Goal: Task Accomplishment & Management: Use online tool/utility

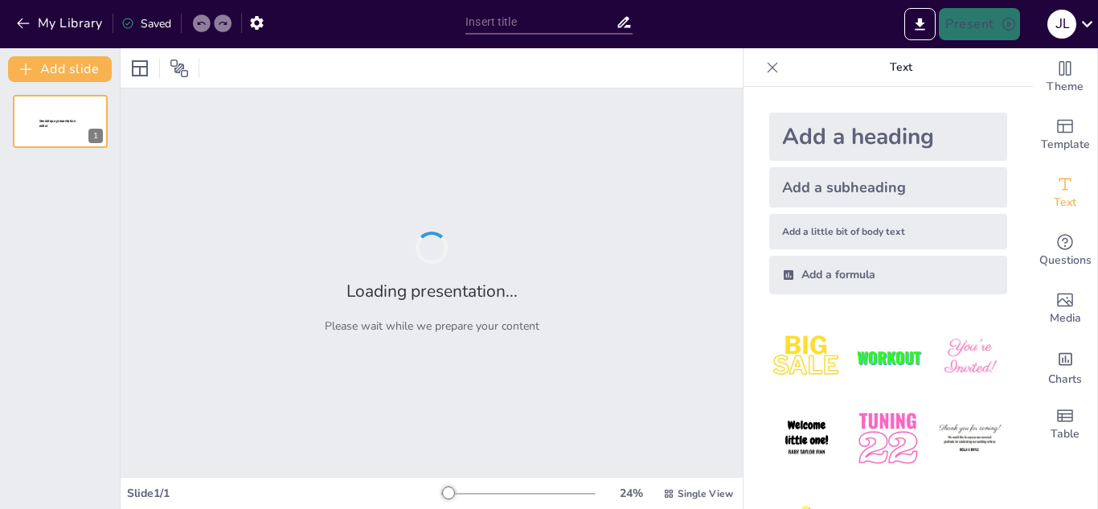
type input "Estrategias para Crear una Página de Ventas Efectiva en Instagram"
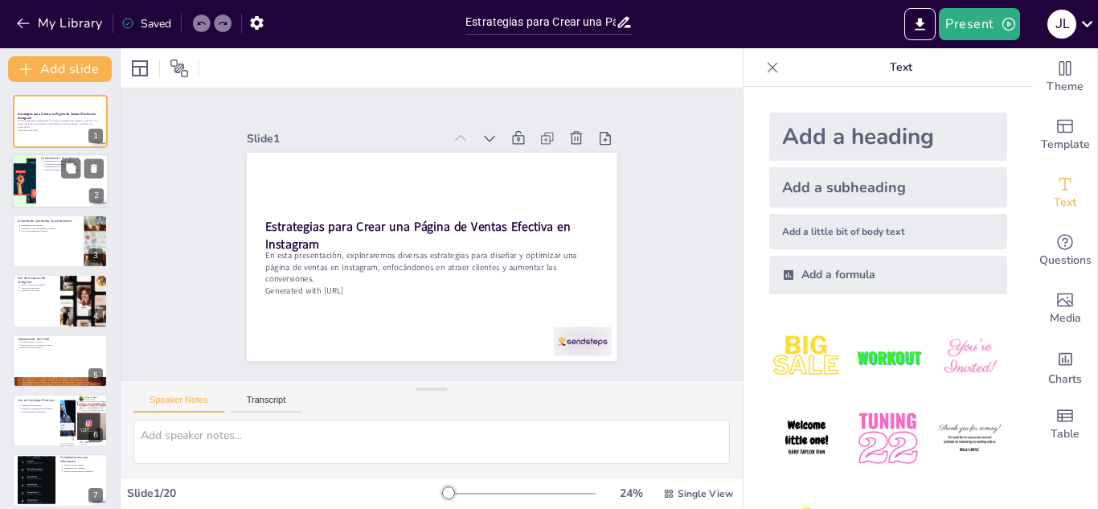
click at [60, 175] on div at bounding box center [60, 181] width 96 height 55
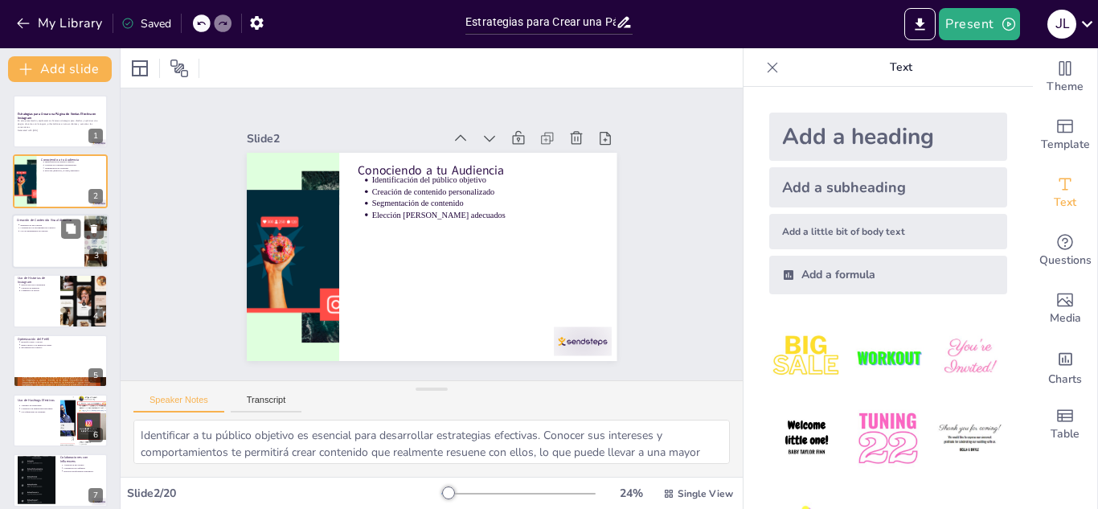
click at [39, 238] on div at bounding box center [60, 241] width 96 height 55
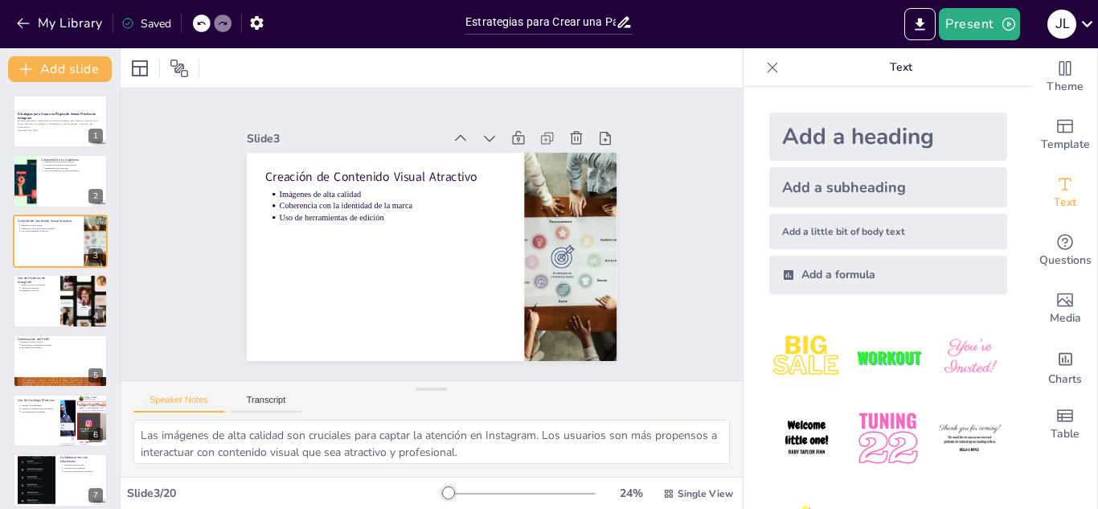
click at [43, 309] on div at bounding box center [60, 300] width 96 height 55
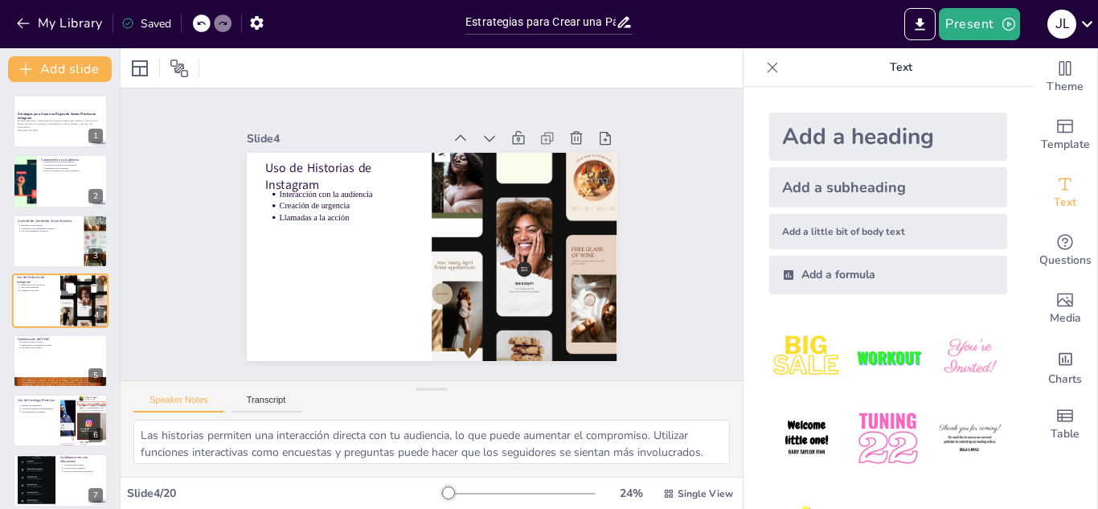
scroll to position [6, 0]
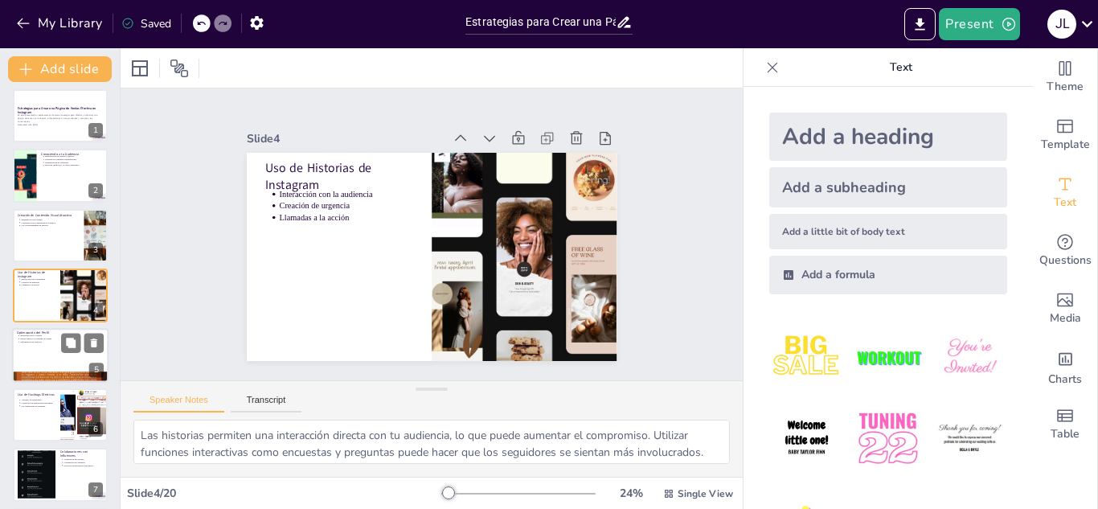
click at [61, 354] on div at bounding box center [60, 355] width 96 height 55
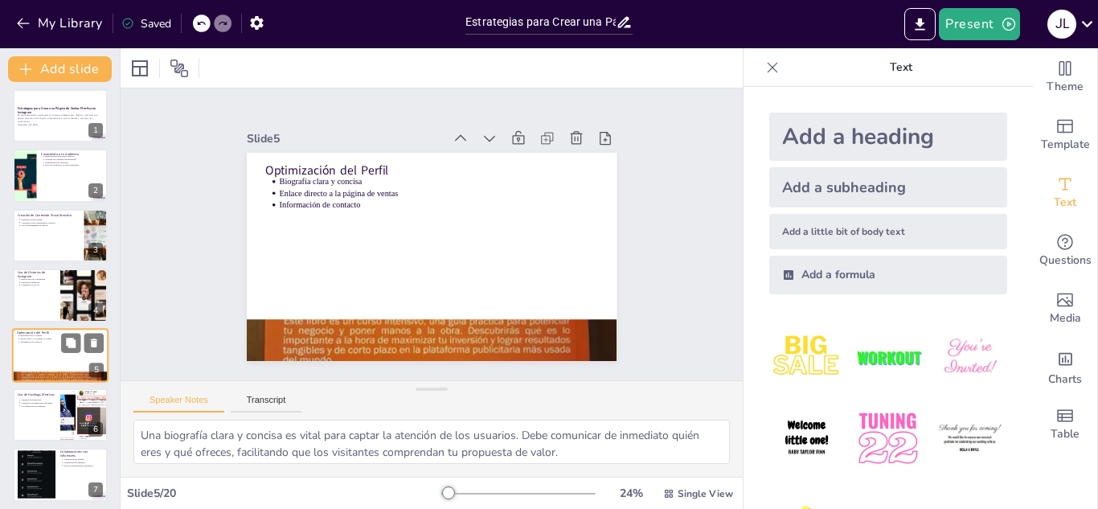
scroll to position [65, 0]
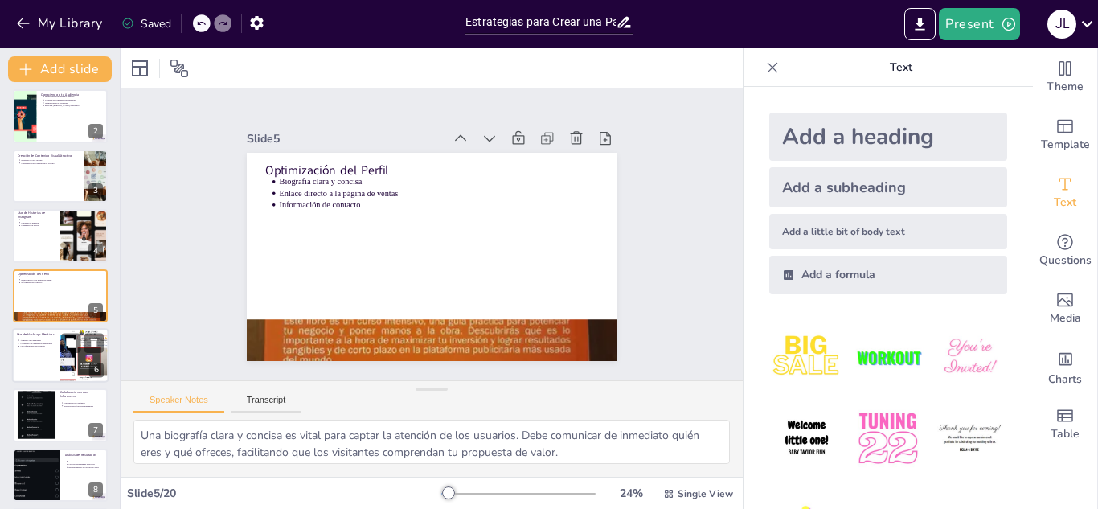
click at [43, 359] on div at bounding box center [60, 355] width 96 height 55
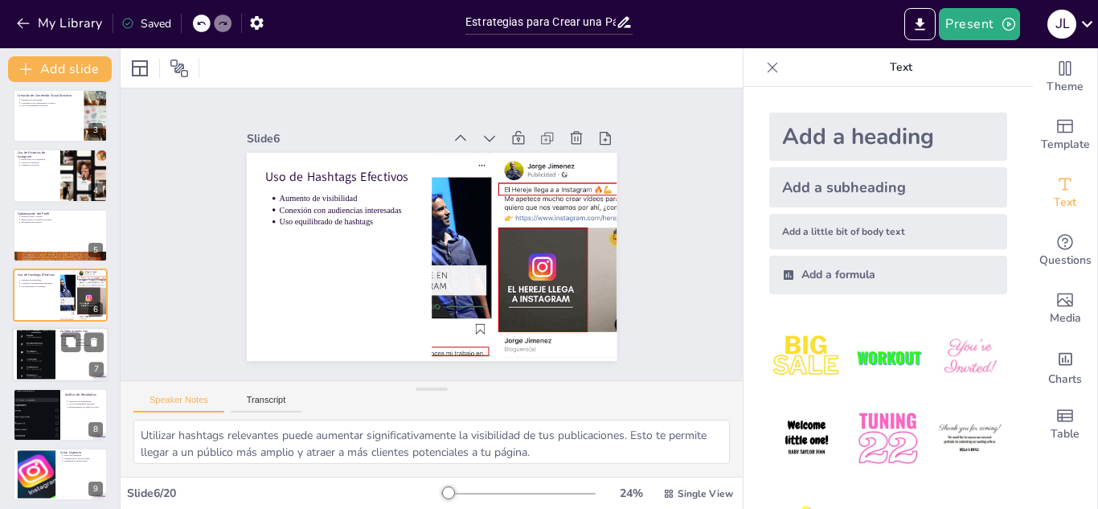
click at [47, 362] on div at bounding box center [36, 354] width 39 height 65
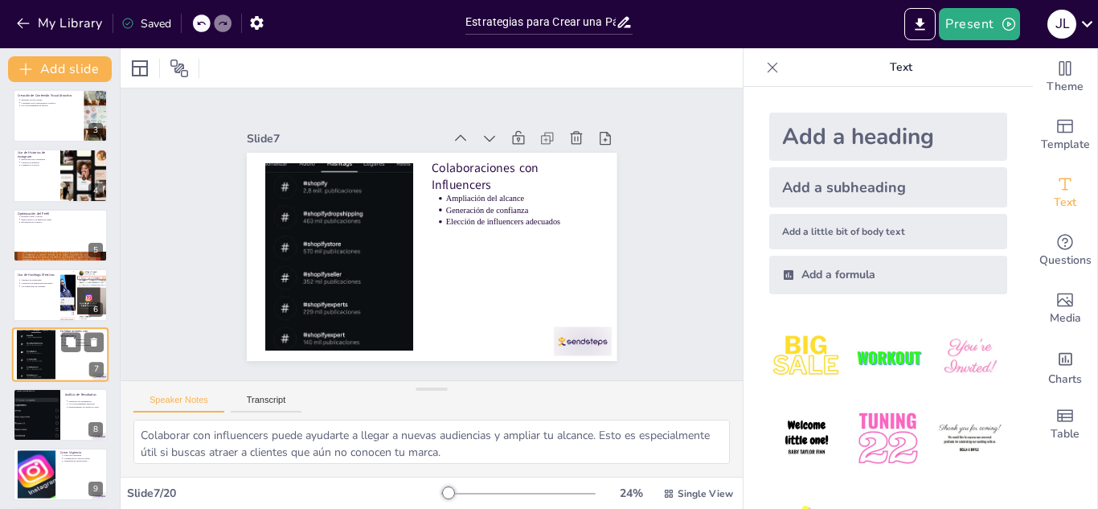
scroll to position [185, 0]
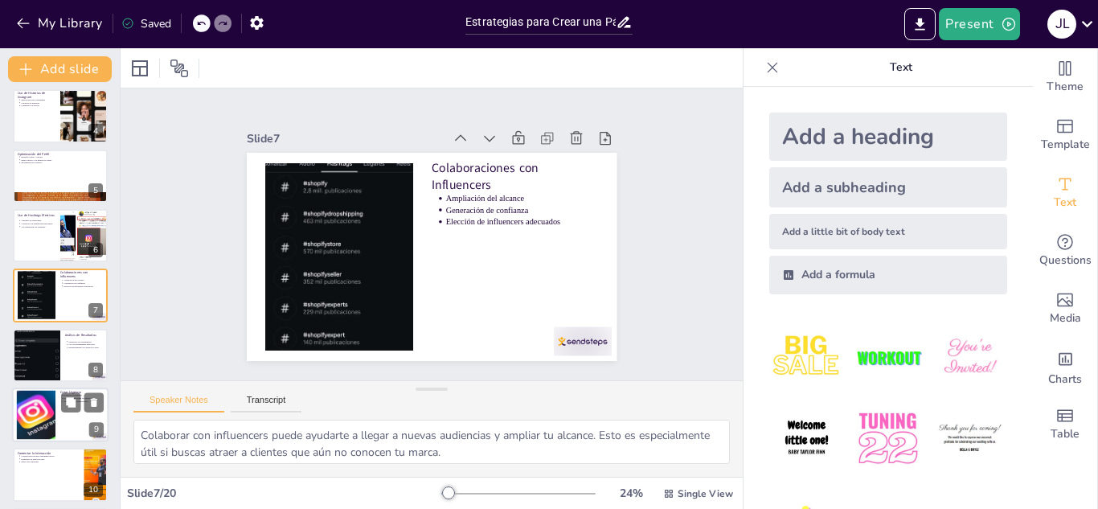
click at [53, 405] on div at bounding box center [36, 415] width 71 height 49
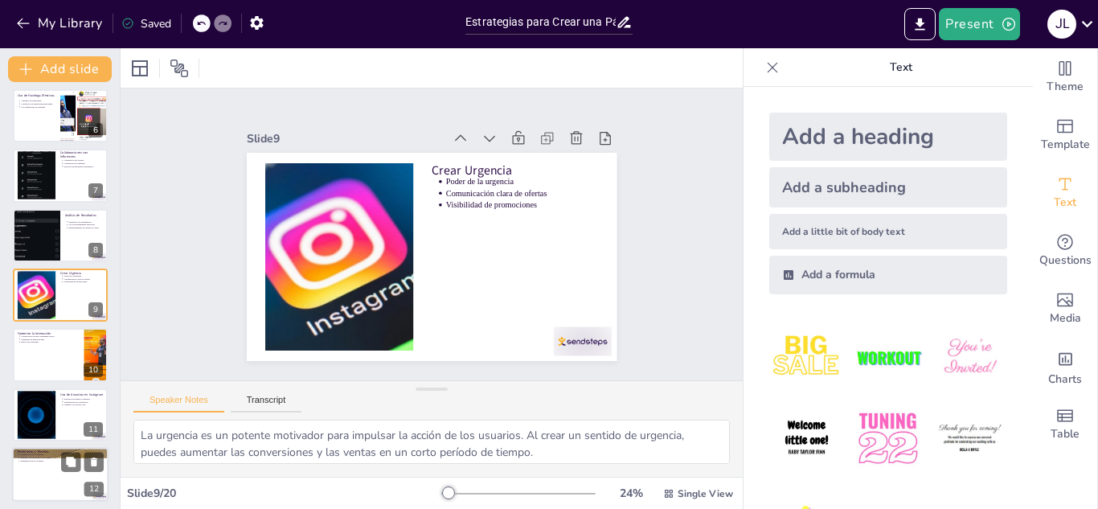
click at [54, 478] on div at bounding box center [60, 474] width 96 height 55
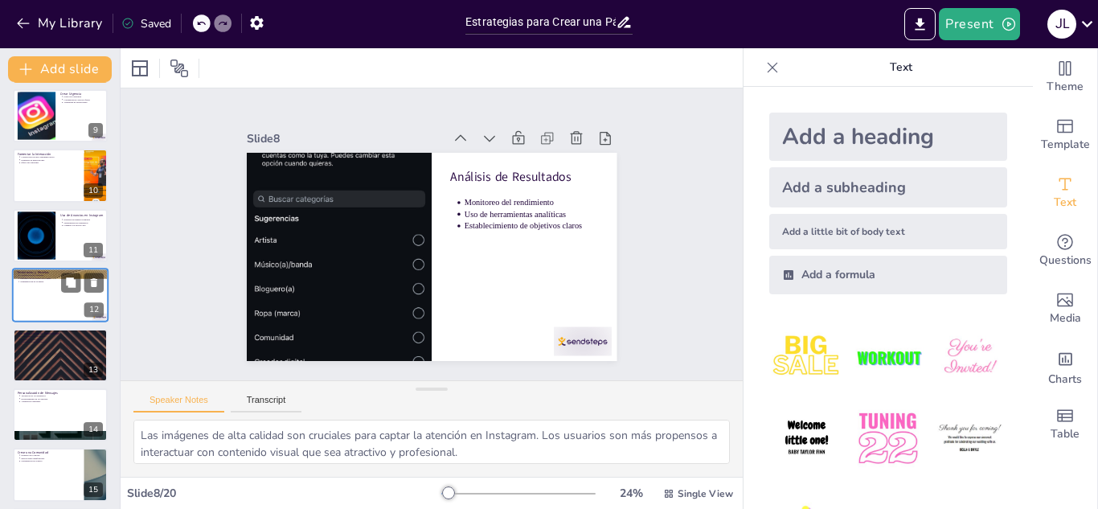
type textarea "Identificar a tu público objetivo es esencial para desarrollar estrategias efec…"
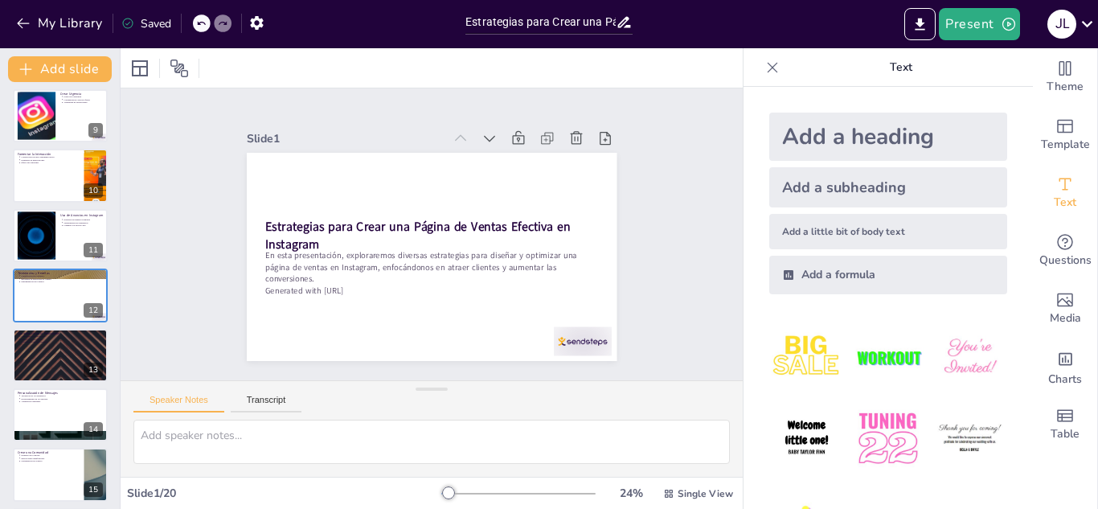
scroll to position [0, 0]
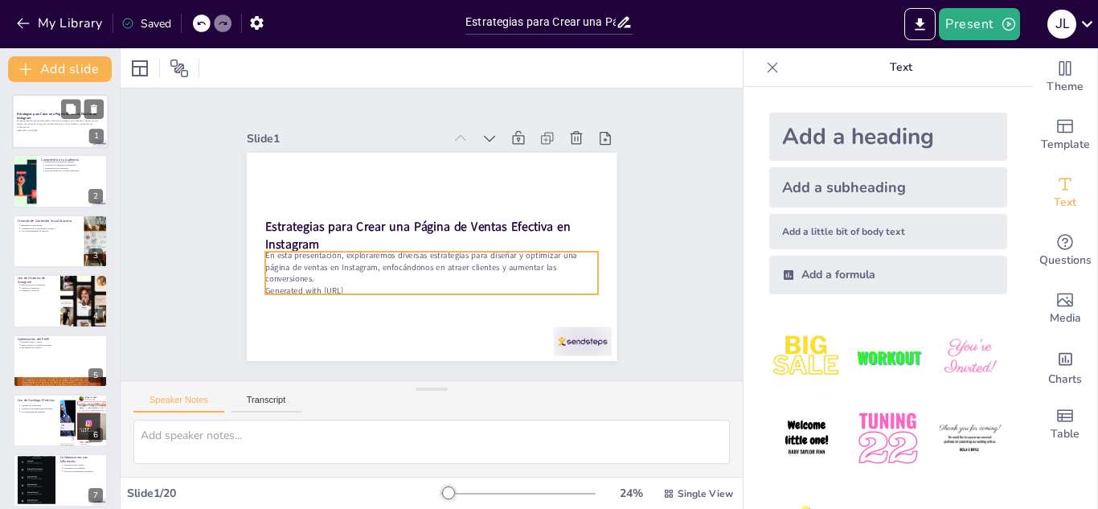
click at [62, 122] on p "En esta presentación, exploraremos diversas estrategias para diseñar y optimiza…" at bounding box center [60, 124] width 87 height 9
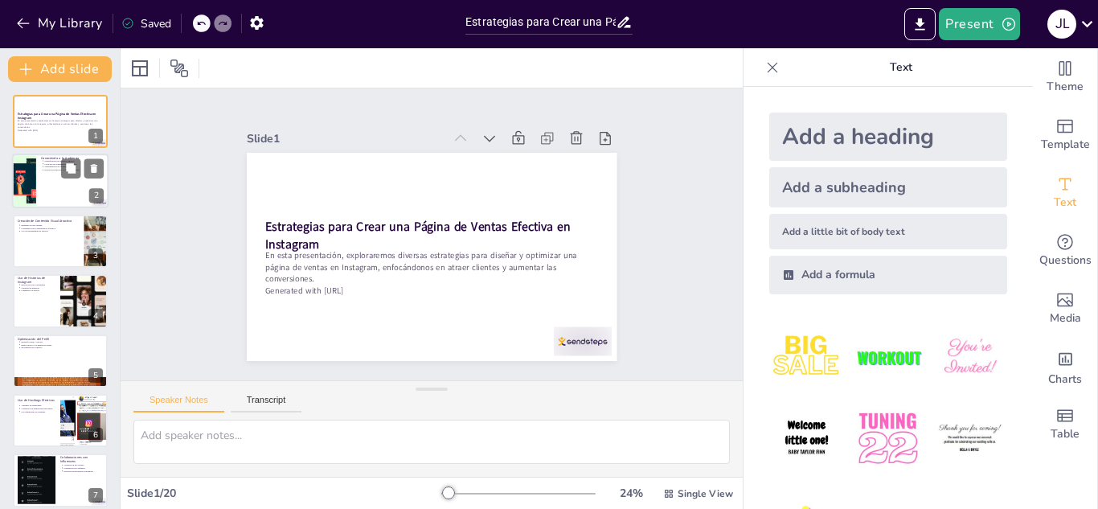
click at [59, 191] on div at bounding box center [60, 181] width 96 height 55
type textarea "Identificar a tu público objetivo es esencial para desarrollar estrategias efec…"
